Goal: Task Accomplishment & Management: Use online tool/utility

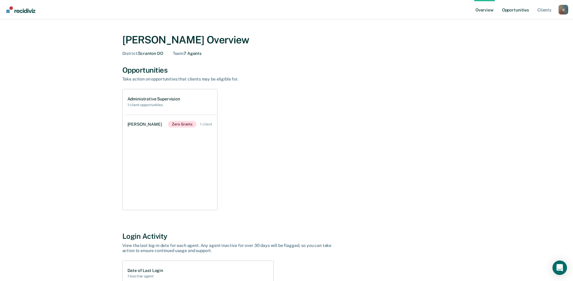
click at [513, 10] on link "Opportunities" at bounding box center [514, 9] width 29 height 19
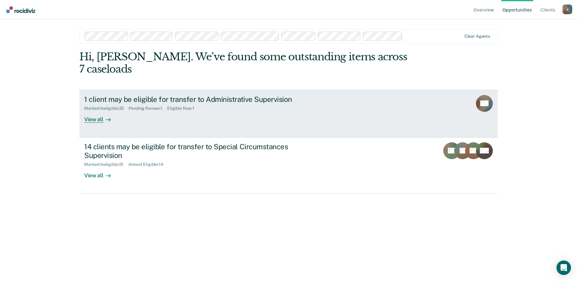
click at [145, 95] on div "1 client may be eligible for transfer to Administrative Supervision" at bounding box center [190, 99] width 212 height 9
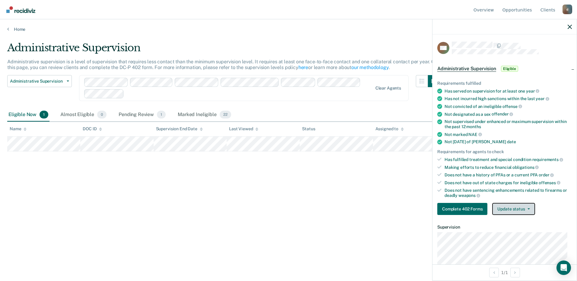
click at [525, 209] on span "button" at bounding box center [527, 209] width 5 height 1
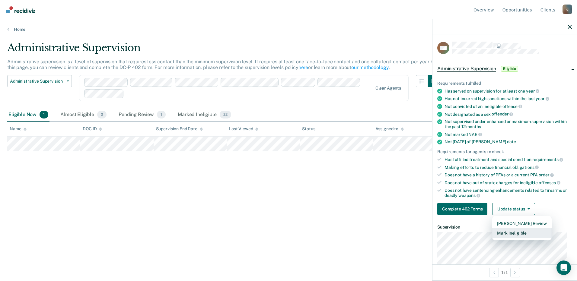
click at [518, 235] on button "Mark Ineligible" at bounding box center [521, 233] width 59 height 10
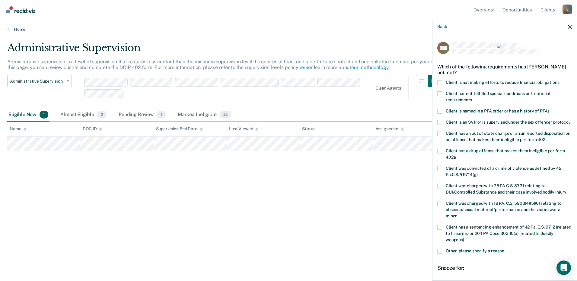
click at [439, 81] on span at bounding box center [439, 82] width 5 height 5
click at [560, 80] on input "Client is not making efforts to reduce financial obligations" at bounding box center [560, 80] width 0 height 0
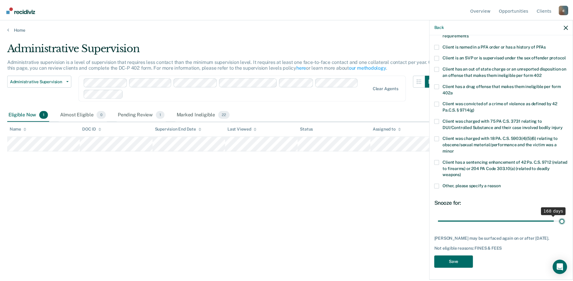
scroll to position [71, 0]
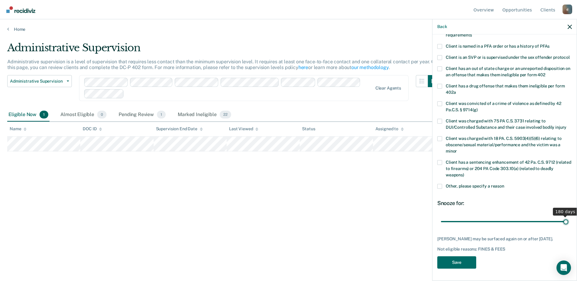
drag, startPoint x: 462, startPoint y: 216, endPoint x: 578, endPoint y: 210, distance: 116.3
type input "180"
click at [568, 216] on input "range" at bounding box center [504, 221] width 127 height 11
click at [452, 260] on button "Save" at bounding box center [456, 263] width 39 height 12
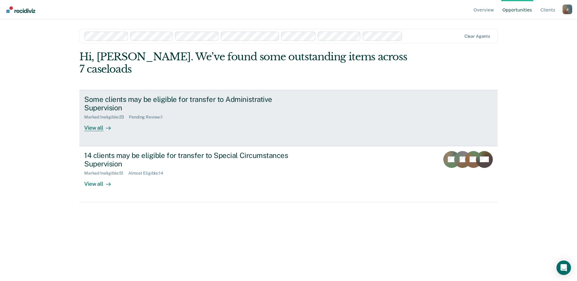
click at [89, 120] on div "View all" at bounding box center [101, 126] width 34 height 12
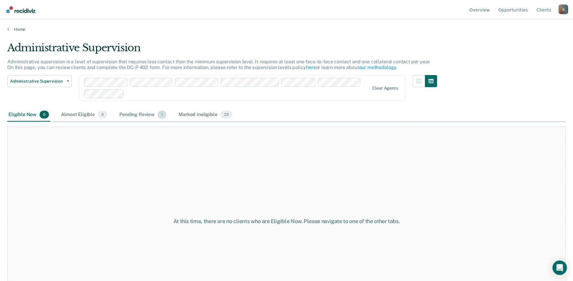
click at [144, 110] on div "Pending Review 1" at bounding box center [142, 114] width 49 height 13
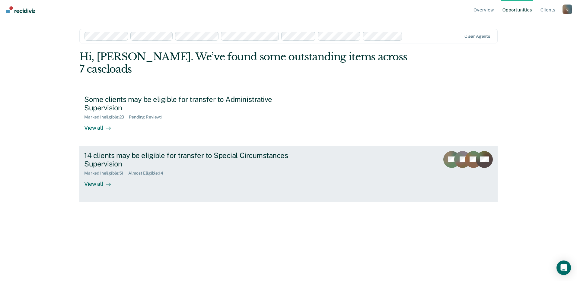
click at [91, 176] on div "View all" at bounding box center [101, 182] width 34 height 12
